Goal: Task Accomplishment & Management: Manage account settings

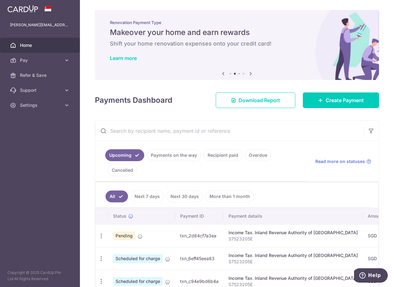
click at [16, 12] on link at bounding box center [23, 7] width 36 height 11
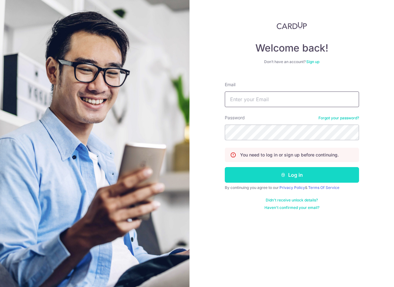
type input "[PERSON_NAME][EMAIL_ADDRESS][DOMAIN_NAME]"
click at [280, 177] on button "Log in" at bounding box center [292, 175] width 134 height 16
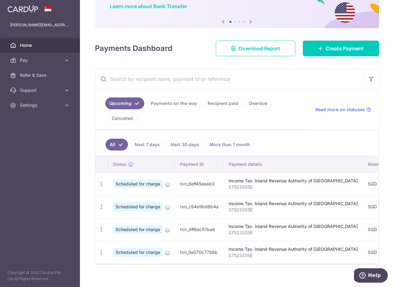
scroll to position [62, 0]
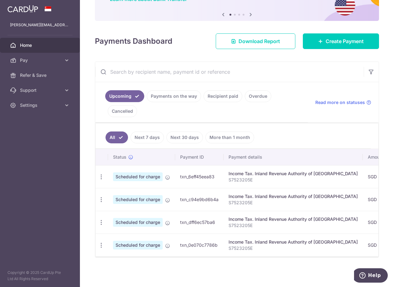
click at [163, 94] on link "Payments on the way" at bounding box center [174, 96] width 54 height 12
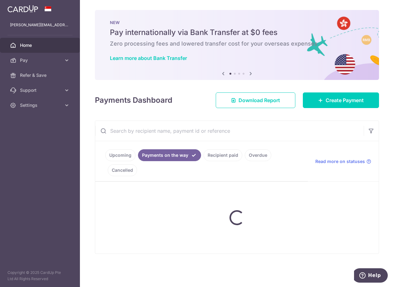
scroll to position [0, 0]
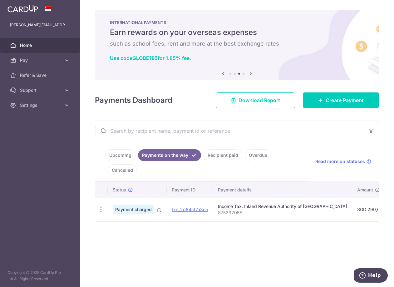
click at [118, 157] on link "Upcoming" at bounding box center [120, 155] width 30 height 12
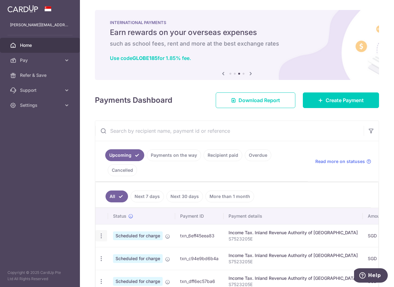
click at [103, 237] on icon "button" at bounding box center [101, 236] width 7 height 7
click at [129, 256] on span "Update payment" at bounding box center [134, 252] width 42 height 7
radio input "true"
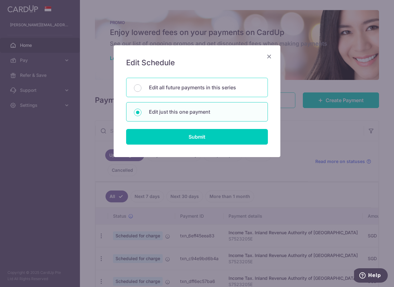
click at [133, 83] on div "Edit all future payments in this series" at bounding box center [197, 87] width 142 height 19
radio input "true"
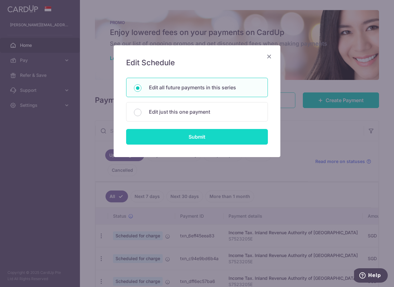
click at [180, 140] on input "Submit" at bounding box center [197, 137] width 142 height 16
radio input "true"
type input "453,698.45"
type input "S7523205E"
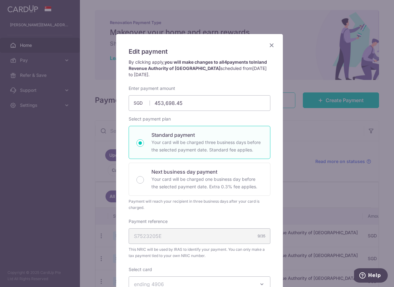
scroll to position [1, 0]
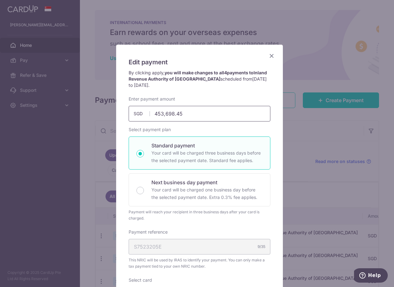
drag, startPoint x: 185, startPoint y: 115, endPoint x: 146, endPoint y: 119, distance: 39.5
click at [146, 119] on input "453,698.45" at bounding box center [200, 114] width 142 height 16
type input "290,000.00"
click at [231, 152] on p "Your card will be charged three business days before the selected payment date.…" at bounding box center [207, 156] width 111 height 15
click at [144, 152] on input "Standard payment Your card will be charged three business days before the selec…" at bounding box center [140, 153] width 7 height 7
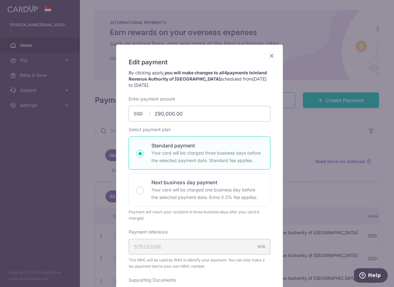
radio input "true"
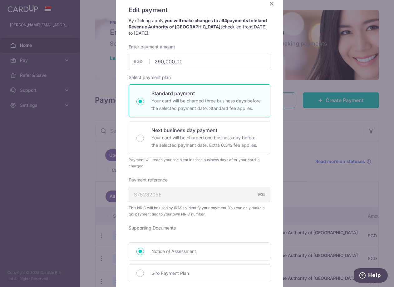
scroll to position [6, 0]
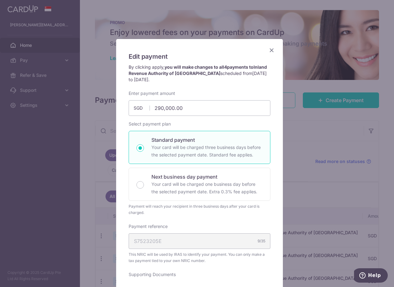
click at [268, 49] on icon "Close" at bounding box center [271, 50] width 7 height 8
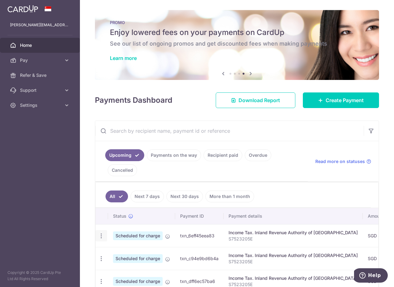
click at [103, 236] on icon "button" at bounding box center [101, 236] width 7 height 7
click at [137, 252] on span "Update payment" at bounding box center [134, 252] width 42 height 7
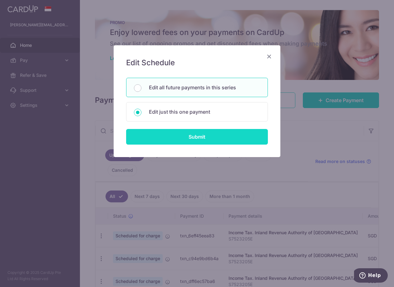
click at [166, 141] on input "Submit" at bounding box center [197, 137] width 142 height 16
type input "453,698.45"
radio input "true"
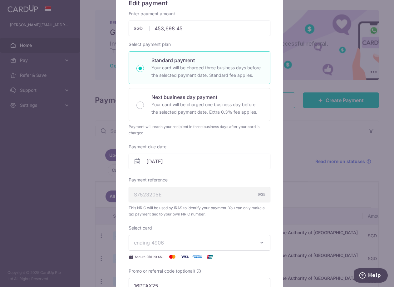
scroll to position [62, 0]
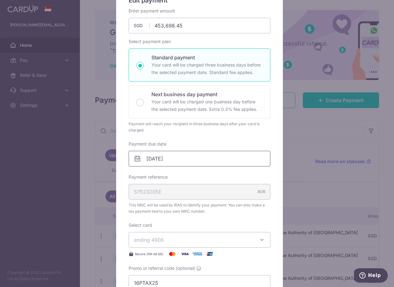
click at [154, 161] on input "[DATE]" at bounding box center [200, 159] width 142 height 16
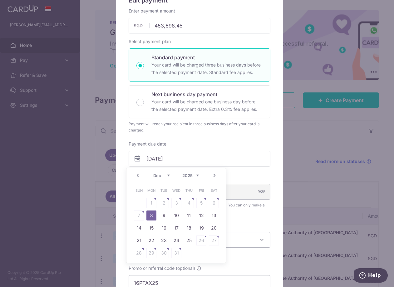
click at [138, 174] on link "Prev" at bounding box center [137, 175] width 7 height 7
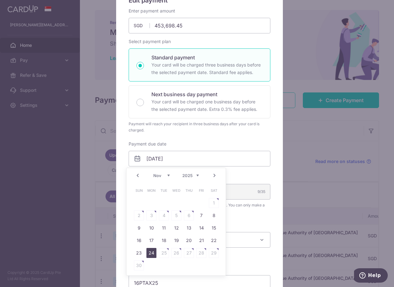
click at [152, 252] on link "24" at bounding box center [152, 253] width 10 height 10
type input "[DATE]"
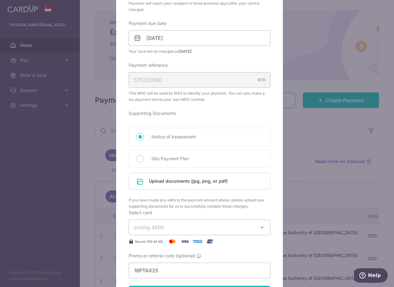
scroll to position [219, 0]
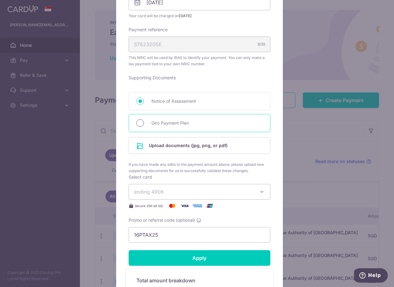
click at [140, 123] on input "Giro Payment Plan" at bounding box center [140, 122] width 7 height 7
radio input "true"
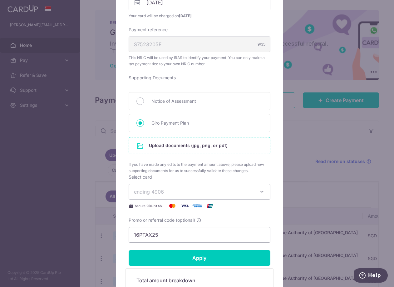
click at [244, 148] on input "file" at bounding box center [199, 145] width 141 height 16
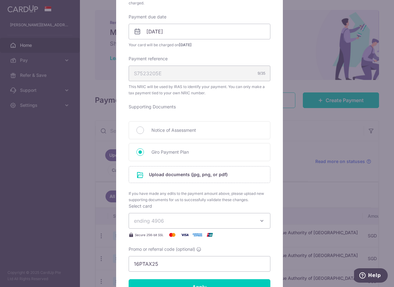
scroll to position [202, 0]
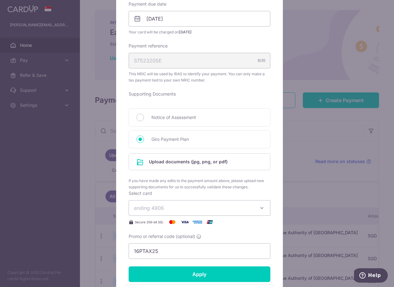
click at [262, 209] on icon "button" at bounding box center [262, 208] width 6 height 6
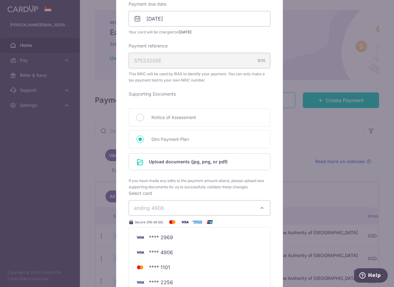
click at [271, 179] on div "Edit payment By clicking apply, you will make changes to all 4 payments to Inla…" at bounding box center [199, 105] width 167 height 524
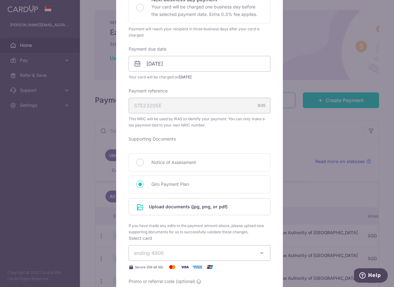
scroll to position [140, 0]
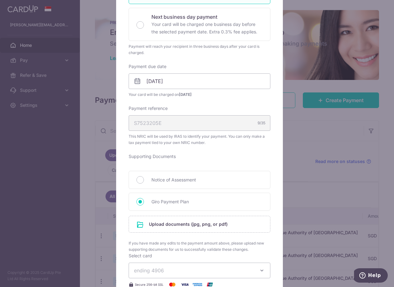
click at [279, 155] on div "Edit payment By clicking apply, you will make changes to all 4 payments to Inla…" at bounding box center [199, 167] width 167 height 524
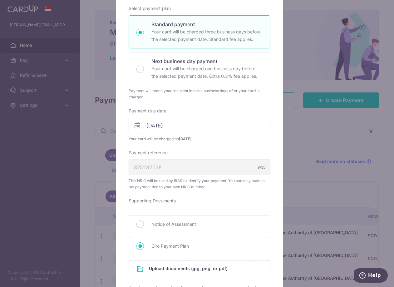
scroll to position [94, 0]
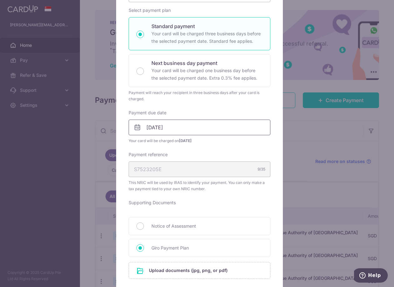
click at [197, 127] on input "[DATE]" at bounding box center [200, 128] width 142 height 16
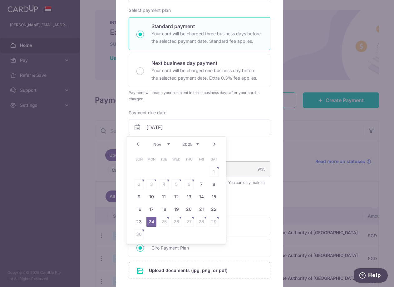
click at [244, 145] on div "Enter payment amount 453,698.45 453698.45 SGD To change the payment amount, ple…" at bounding box center [200, 172] width 142 height 391
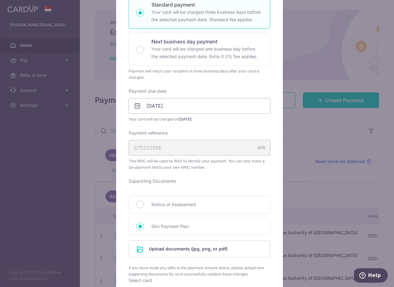
scroll to position [156, 0]
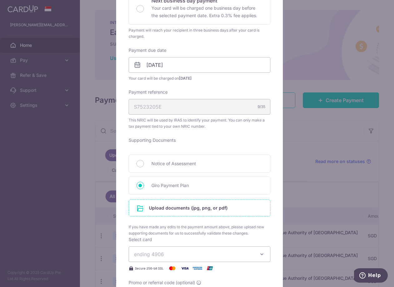
click at [182, 209] on input "file" at bounding box center [199, 208] width 141 height 16
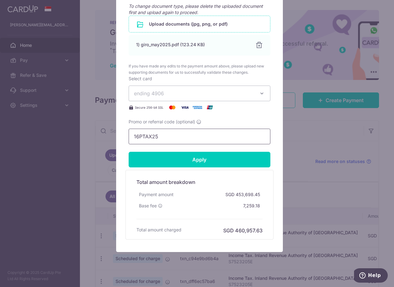
scroll to position [363, 0]
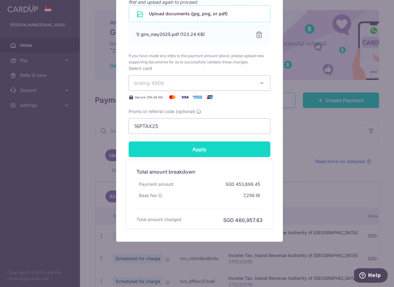
click at [199, 154] on input "Apply" at bounding box center [200, 150] width 142 height 16
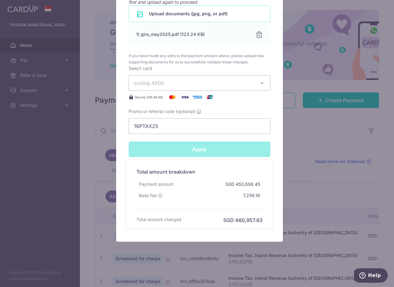
type input "Successfully Applied"
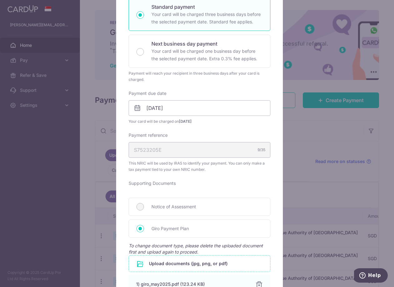
scroll to position [10, 0]
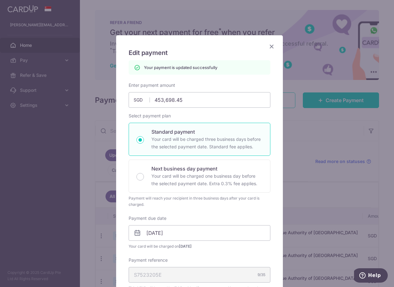
click at [269, 47] on icon "Close" at bounding box center [271, 46] width 7 height 8
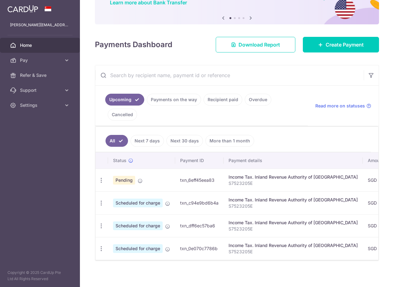
scroll to position [62, 0]
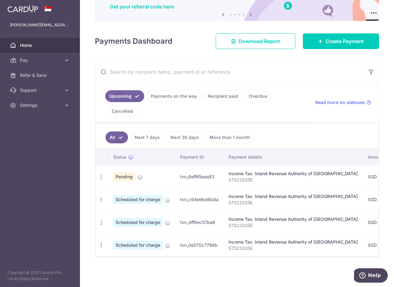
click at [87, 49] on div "× Pause Schedule Pause all future payments in this series Pause just this one p…" at bounding box center [237, 143] width 314 height 287
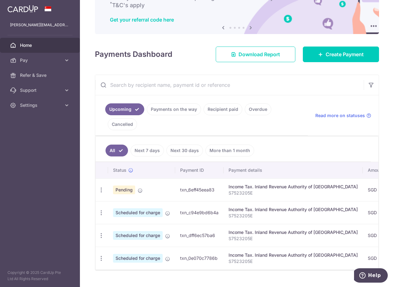
scroll to position [0, 0]
